Goal: Check status

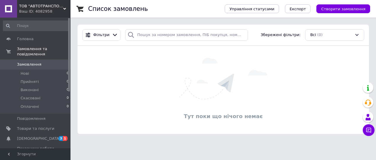
click at [63, 9] on icon at bounding box center [64, 8] width 3 height 3
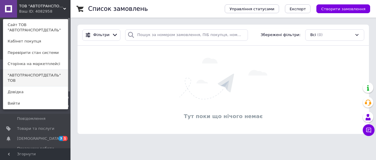
click at [40, 75] on link ""АВТОТРАНСПОРТДЕТАЛЬ" ТОВ" at bounding box center [35, 78] width 65 height 16
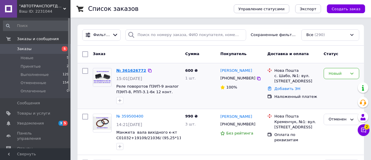
click at [131, 71] on link "№ 361626772" at bounding box center [131, 70] width 30 height 4
